Goal: Find specific page/section: Find specific page/section

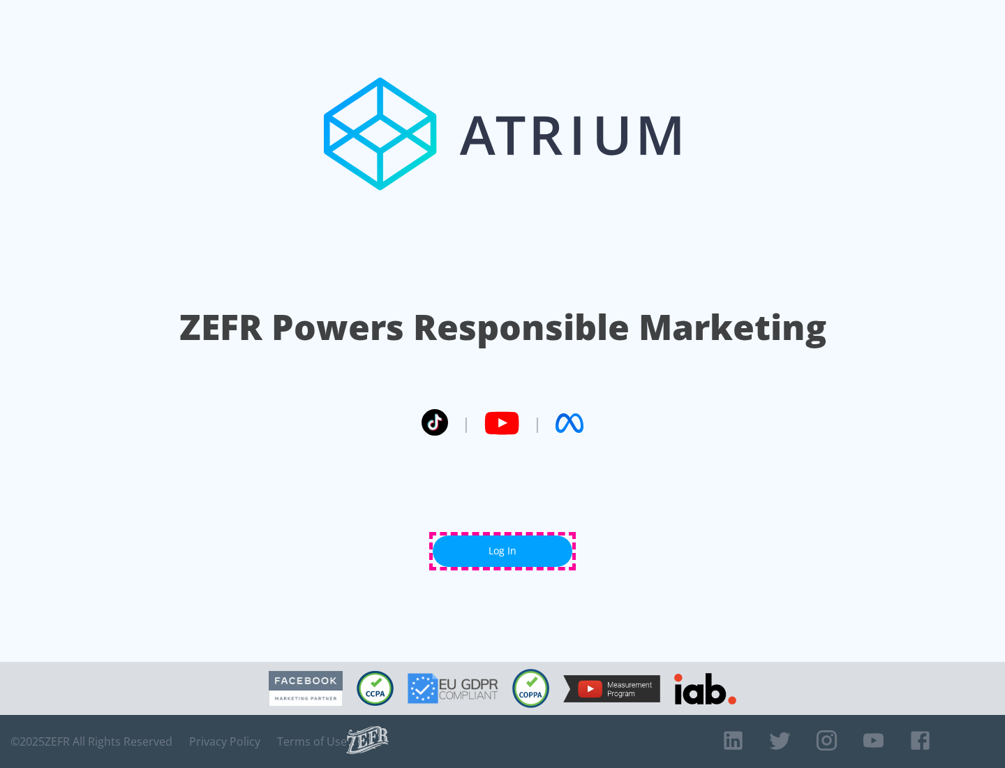
click at [503, 551] on link "Log In" at bounding box center [503, 550] width 140 height 31
